Goal: Find specific page/section: Find specific page/section

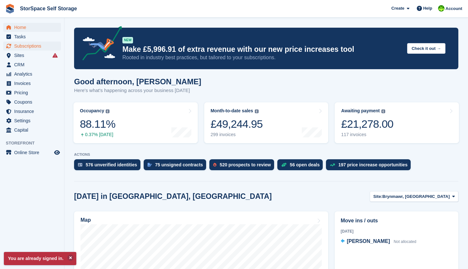
click at [39, 46] on span "Subscriptions" at bounding box center [33, 46] width 39 height 9
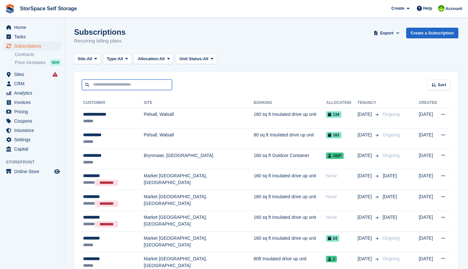
click at [111, 85] on input "text" at bounding box center [127, 84] width 90 height 11
type input "******"
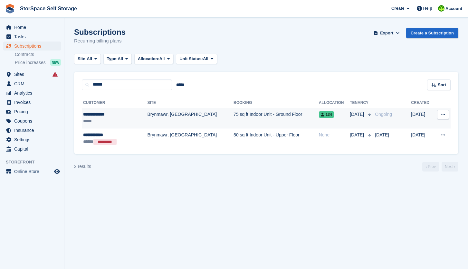
drag, startPoint x: 110, startPoint y: 84, endPoint x: 93, endPoint y: 122, distance: 41.3
click at [93, 122] on div "*****" at bounding box center [108, 121] width 51 height 7
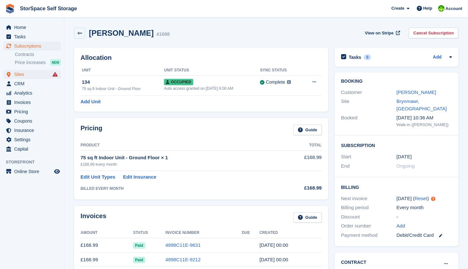
click at [24, 77] on span "Sites" at bounding box center [33, 74] width 39 height 9
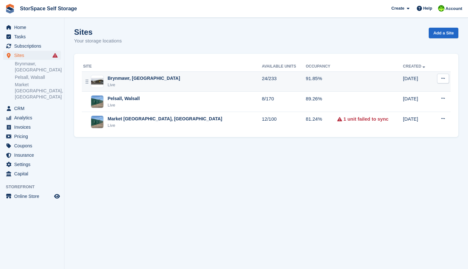
click at [139, 84] on div "Live" at bounding box center [143, 85] width 72 height 6
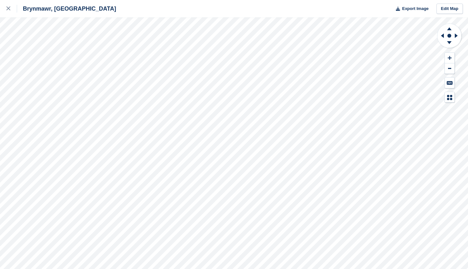
click at [35, 56] on div "Brynmawr, South Wales Export Image Edit Map" at bounding box center [234, 134] width 468 height 269
click at [42, 54] on div "Brynmawr, South Wales Export Image Edit Map" at bounding box center [234, 134] width 468 height 269
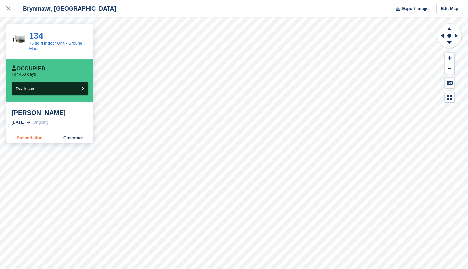
click at [28, 136] on link "Subscription" at bounding box center [29, 138] width 47 height 10
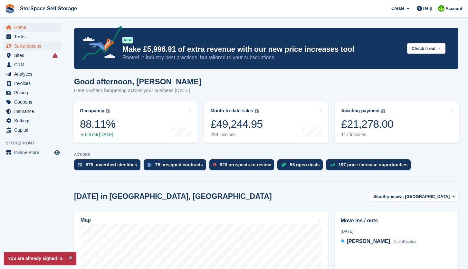
click at [39, 48] on span "Subscriptions" at bounding box center [33, 46] width 39 height 9
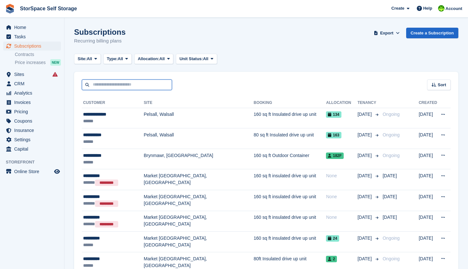
click at [150, 85] on input "text" at bounding box center [127, 84] width 90 height 11
type input "******"
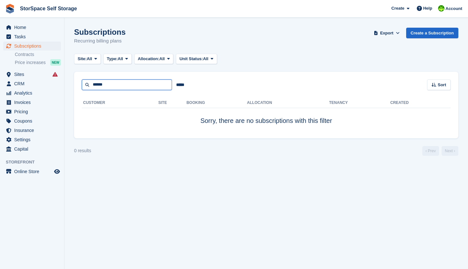
click at [128, 87] on input "******" at bounding box center [127, 84] width 90 height 11
type input "*****"
click at [110, 85] on input "*****" at bounding box center [127, 84] width 90 height 11
type input "*"
click at [26, 75] on span "Sites" at bounding box center [33, 74] width 39 height 9
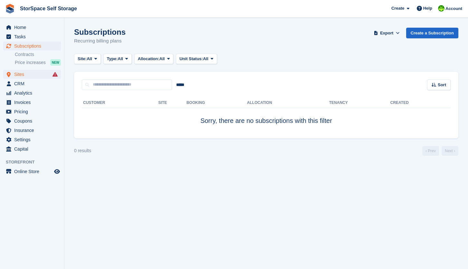
click at [26, 75] on span "Sites" at bounding box center [33, 74] width 39 height 9
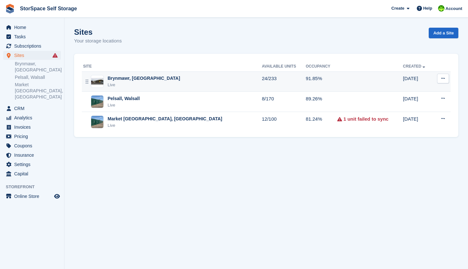
click at [109, 79] on div "Brynmawr, [GEOGRAPHIC_DATA]" at bounding box center [143, 78] width 72 height 7
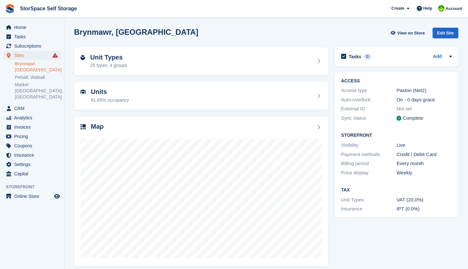
scroll to position [5, 0]
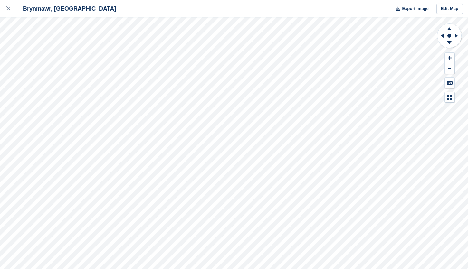
click at [40, 51] on div "Brynmawr, South Wales Export Image Edit Map" at bounding box center [234, 134] width 468 height 269
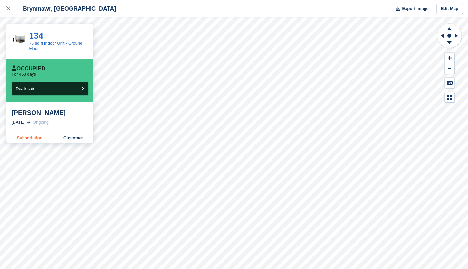
click at [33, 139] on link "Subscription" at bounding box center [29, 138] width 47 height 10
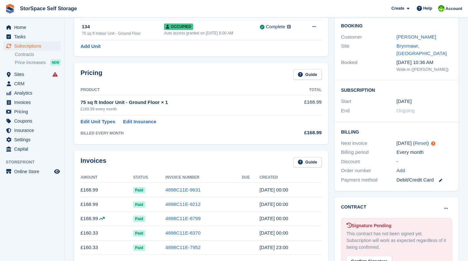
scroll to position [37, 0]
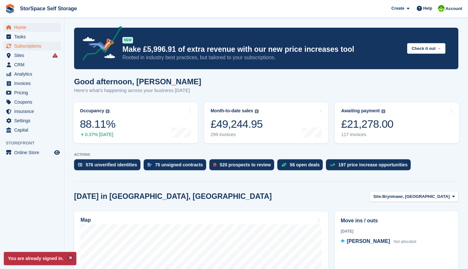
click at [38, 45] on span "Subscriptions" at bounding box center [33, 46] width 39 height 9
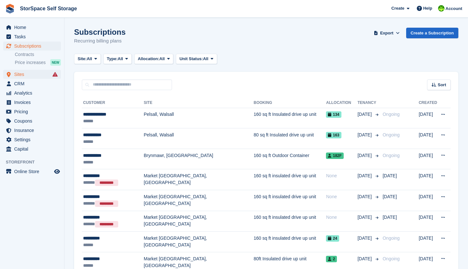
click at [37, 76] on span "Sites" at bounding box center [33, 74] width 39 height 9
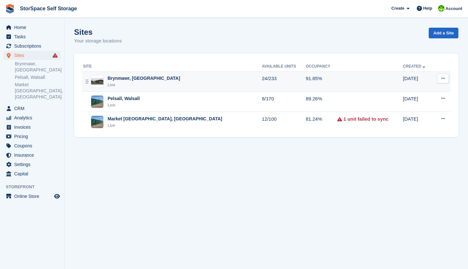
click at [104, 83] on div "Brynmawr, South Wales Live" at bounding box center [172, 81] width 179 height 13
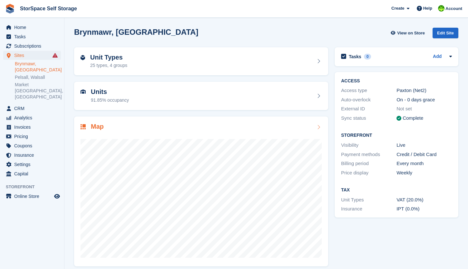
scroll to position [5, 0]
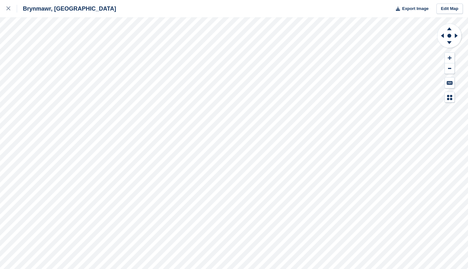
click at [42, 54] on div "Brynmawr, South Wales Export Image Edit Map" at bounding box center [234, 134] width 468 height 269
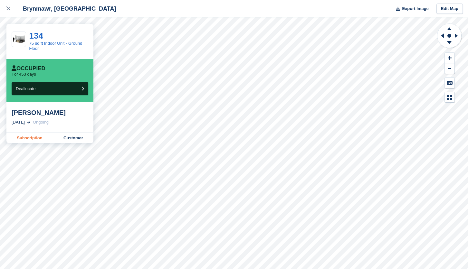
click at [36, 138] on link "Subscription" at bounding box center [29, 138] width 47 height 10
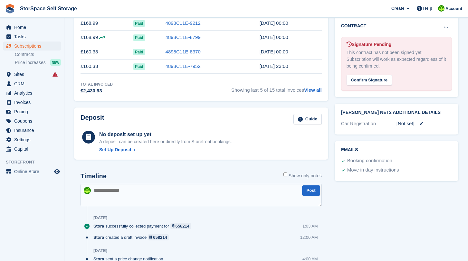
scroll to position [218, 0]
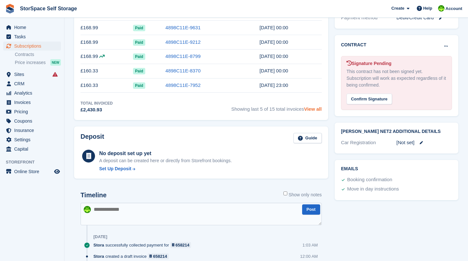
click at [319, 111] on link "View all" at bounding box center [313, 108] width 18 height 5
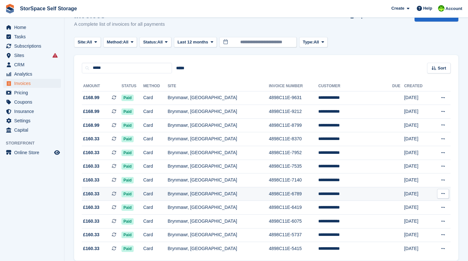
scroll to position [47, 0]
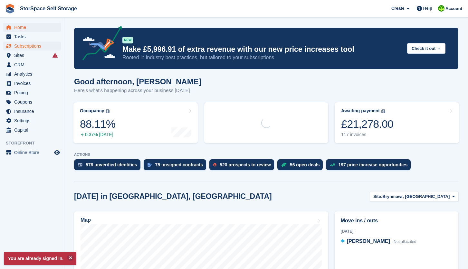
click at [40, 47] on span "Subscriptions" at bounding box center [33, 46] width 39 height 9
click at [26, 49] on span "Subscriptions" at bounding box center [33, 46] width 39 height 9
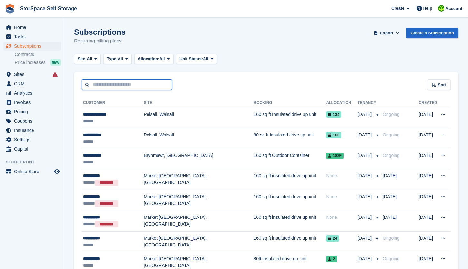
click at [114, 83] on input "text" at bounding box center [127, 84] width 90 height 11
type input "*****"
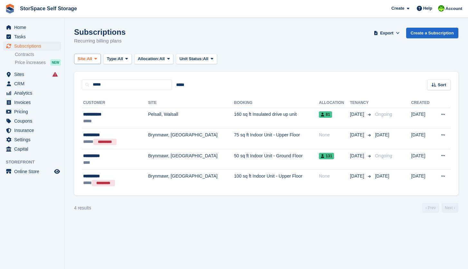
click at [92, 60] on span "All" at bounding box center [89, 59] width 5 height 6
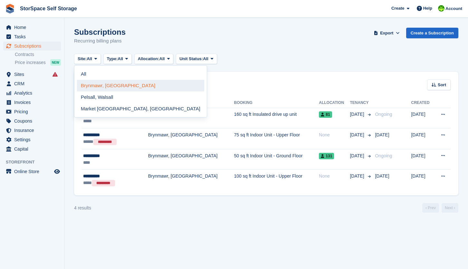
click at [103, 85] on link "Brynmawr, [GEOGRAPHIC_DATA]" at bounding box center [140, 86] width 127 height 12
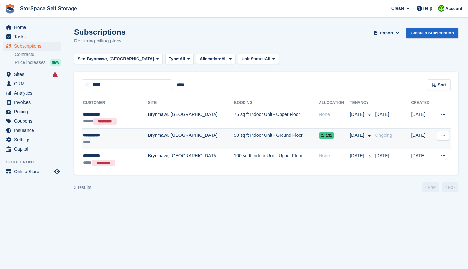
click at [124, 142] on div "****" at bounding box center [109, 142] width 52 height 7
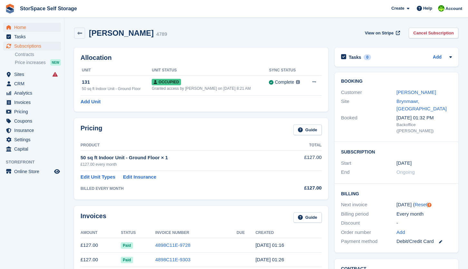
scroll to position [233, 0]
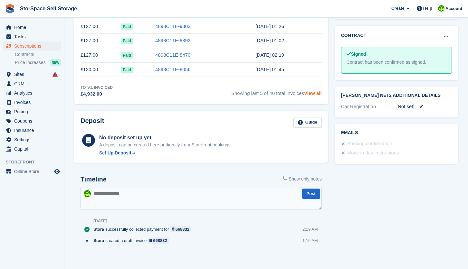
click at [311, 94] on link "View all" at bounding box center [313, 92] width 18 height 5
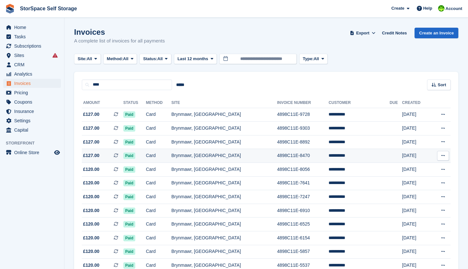
scroll to position [39, 0]
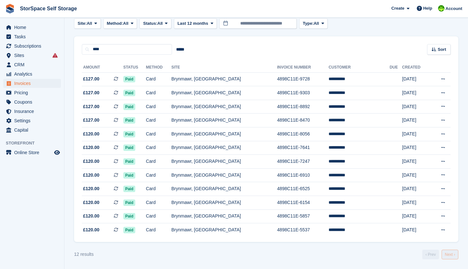
click at [451, 255] on link "Next ›" at bounding box center [449, 255] width 17 height 10
click at [450, 255] on link "Next ›" at bounding box center [449, 255] width 17 height 10
click at [453, 257] on link "Next ›" at bounding box center [449, 255] width 17 height 10
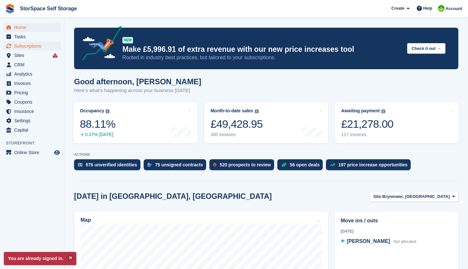
click at [28, 47] on span "Subscriptions" at bounding box center [33, 46] width 39 height 9
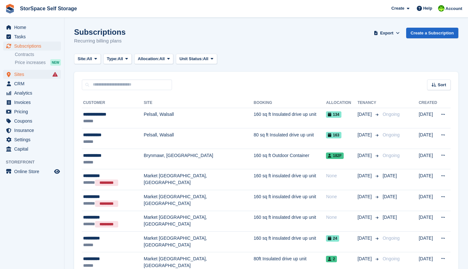
click at [34, 74] on span "Sites" at bounding box center [33, 74] width 39 height 9
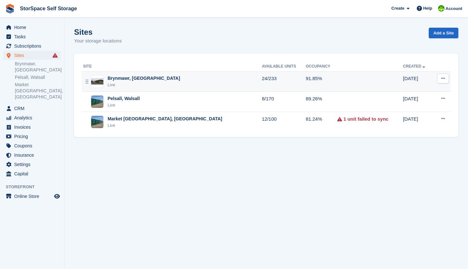
click at [116, 80] on div "Brynmawr, [GEOGRAPHIC_DATA]" at bounding box center [143, 78] width 72 height 7
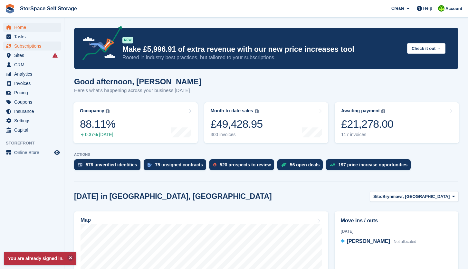
click at [26, 48] on span "Subscriptions" at bounding box center [33, 46] width 39 height 9
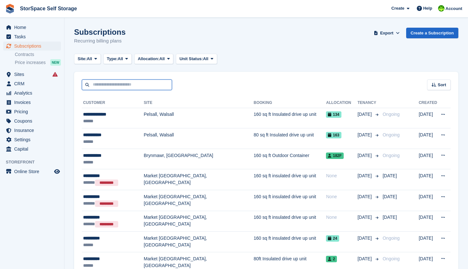
click at [107, 82] on input "text" at bounding box center [127, 84] width 90 height 11
type input "*"
type input "*****"
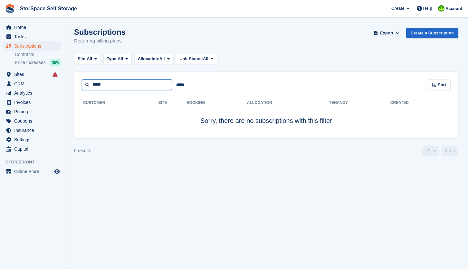
click at [140, 86] on input "*****" at bounding box center [127, 84] width 90 height 11
type input "*"
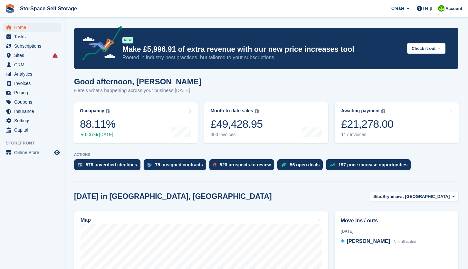
scroll to position [101, 0]
